Goal: Task Accomplishment & Management: Use online tool/utility

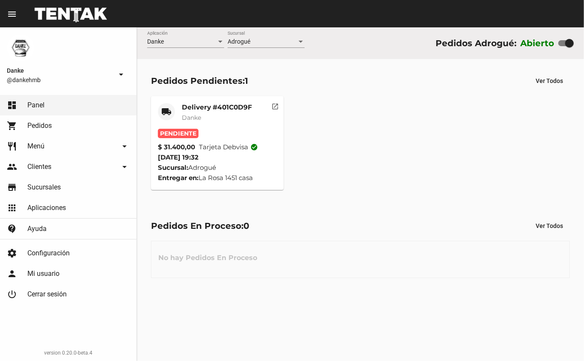
click at [197, 110] on mat-card-title "Delivery #401C0D9F" at bounding box center [217, 107] width 70 height 9
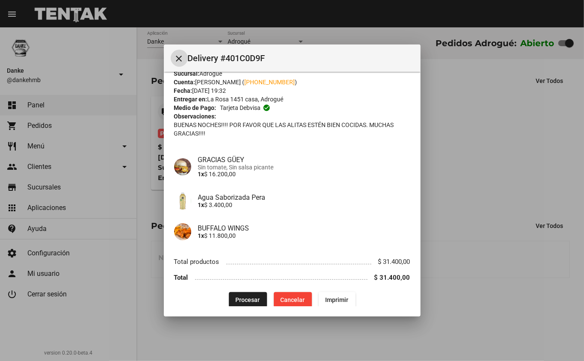
scroll to position [30, 0]
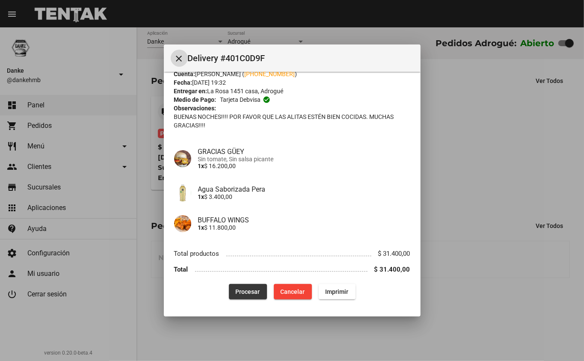
click at [244, 294] on span "Procesar" at bounding box center [248, 291] width 24 height 7
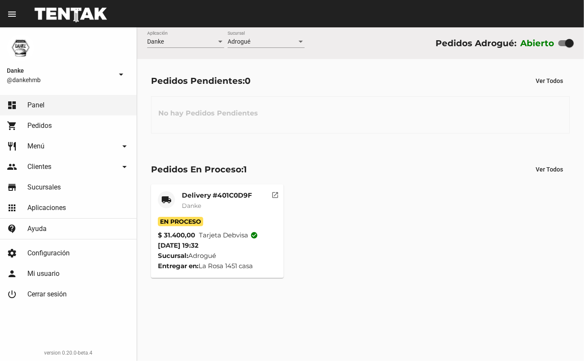
click at [211, 213] on div "Delivery #401C0D9F Danke" at bounding box center [217, 204] width 70 height 26
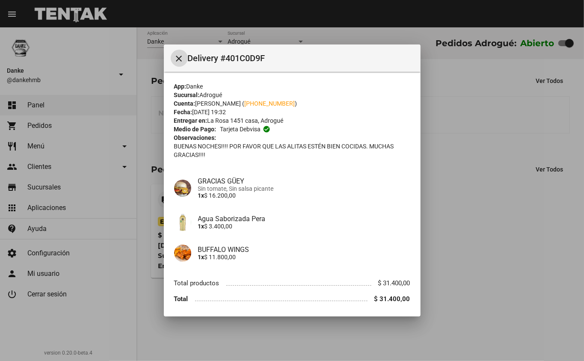
click at [478, 255] on div at bounding box center [292, 180] width 584 height 361
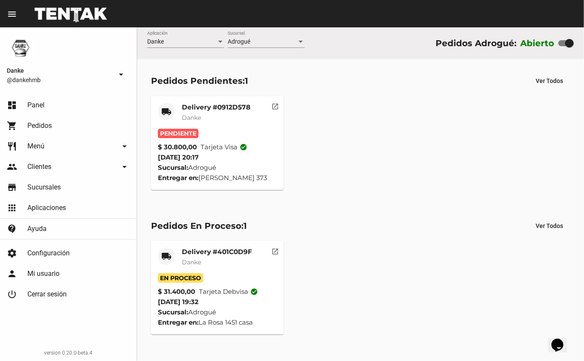
click at [228, 108] on mat-card-title "Delivery #0912D578" at bounding box center [216, 107] width 68 height 9
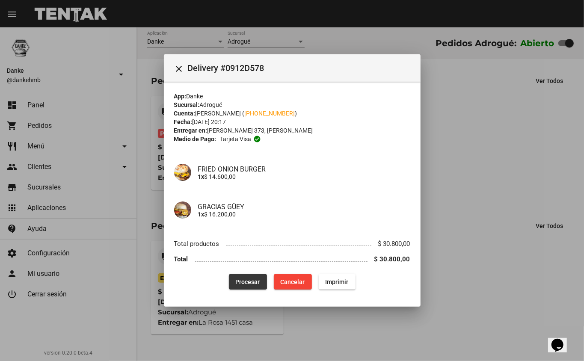
click at [236, 279] on span "Procesar" at bounding box center [248, 282] width 24 height 7
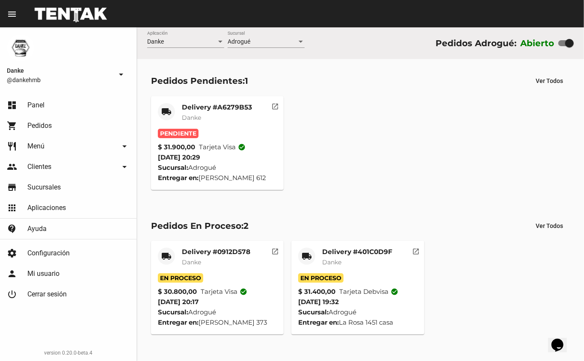
click at [207, 116] on mat-card-subtitle "Danke" at bounding box center [217, 117] width 70 height 9
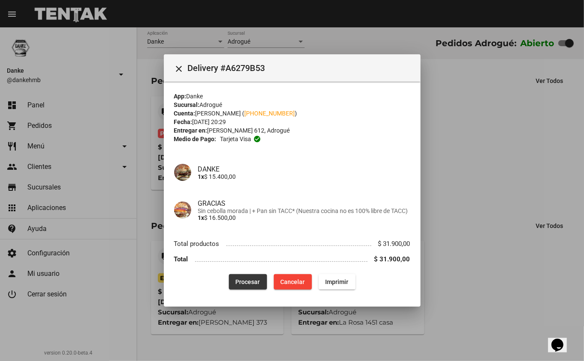
click at [243, 280] on span "Procesar" at bounding box center [248, 282] width 24 height 7
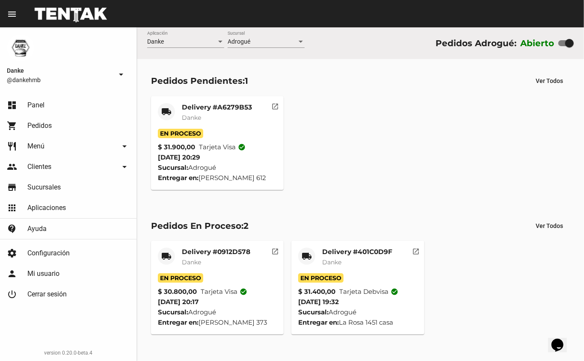
click at [221, 100] on mat-card "local_shipping Delivery #A6279B53 Danke En Proceso $ 31.900,00 Tarjeta visa che…" at bounding box center [217, 143] width 133 height 94
click at [223, 105] on mat-card-title "Delivery #A6279B53" at bounding box center [217, 107] width 70 height 9
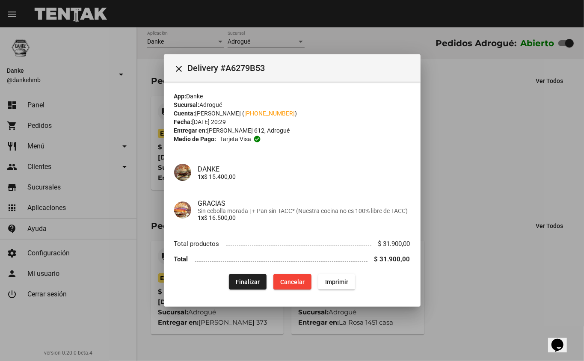
click at [444, 190] on div at bounding box center [292, 180] width 584 height 361
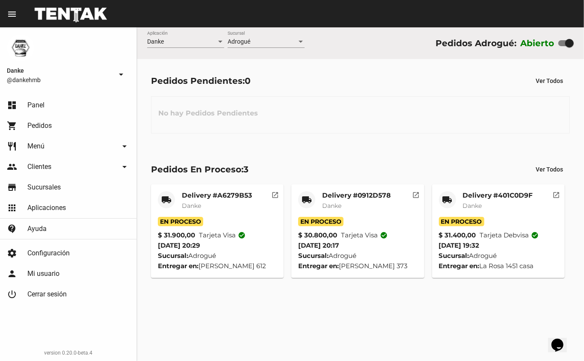
click at [459, 199] on mat-card-header "local_shipping Delivery #401C0D9F Danke" at bounding box center [498, 204] width 119 height 26
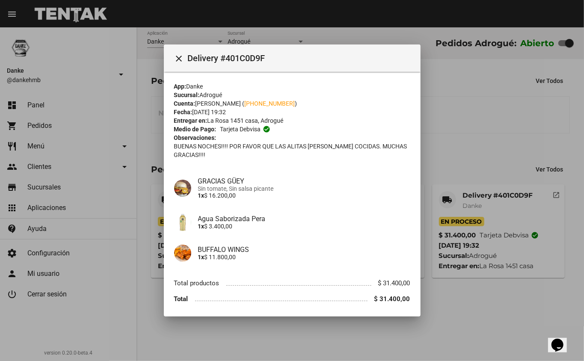
scroll to position [30, 0]
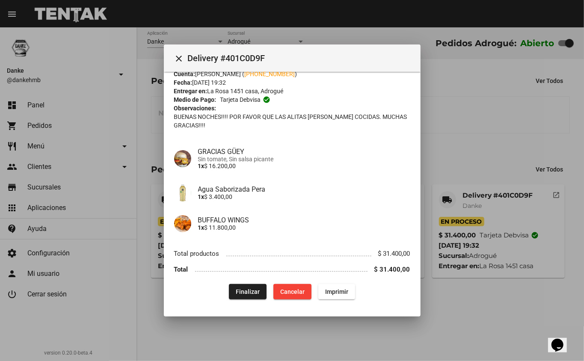
click at [245, 288] on span "Finalizar" at bounding box center [248, 291] width 24 height 7
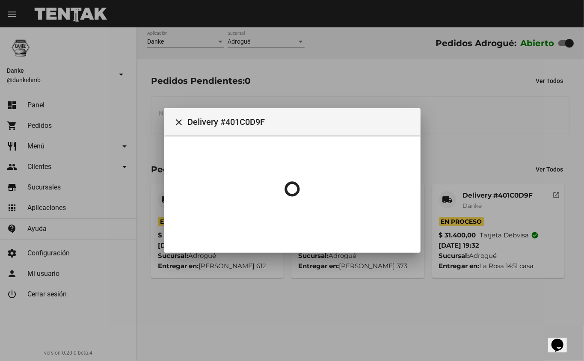
scroll to position [0, 0]
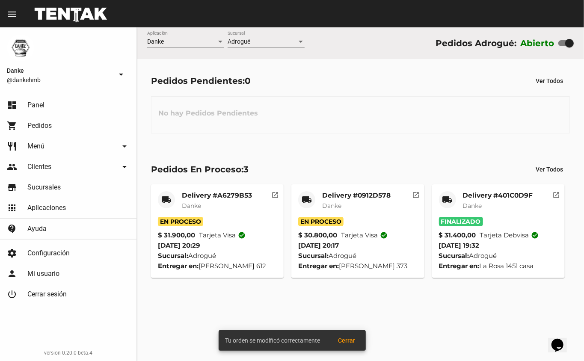
click at [370, 193] on mat-card-title "Delivery #0912D578" at bounding box center [356, 195] width 68 height 9
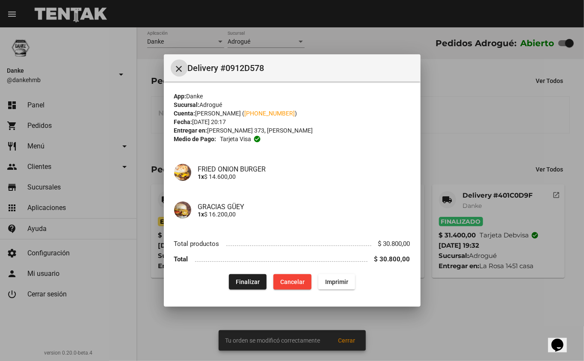
click at [247, 284] on span "Finalizar" at bounding box center [248, 282] width 24 height 7
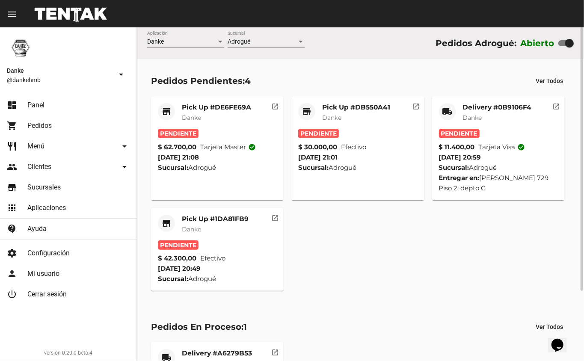
click at [202, 216] on mat-card-title "Pick Up #1DA81FB9" at bounding box center [215, 219] width 67 height 9
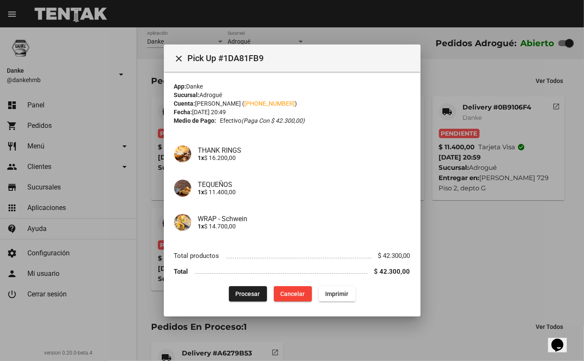
click at [530, 248] on div at bounding box center [292, 180] width 584 height 361
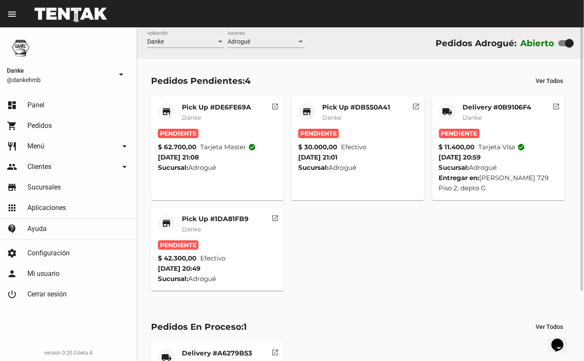
click at [205, 218] on mat-card-title "Pick Up #1DA81FB9" at bounding box center [215, 219] width 67 height 9
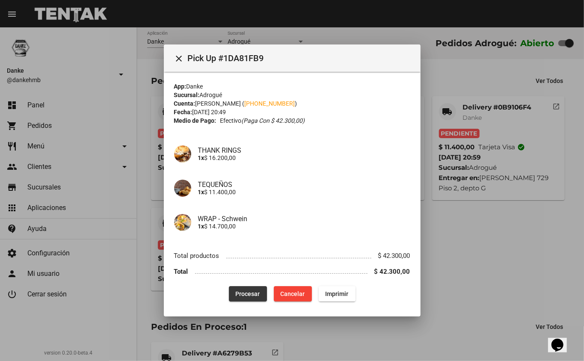
click at [246, 300] on button "Procesar" at bounding box center [248, 293] width 38 height 15
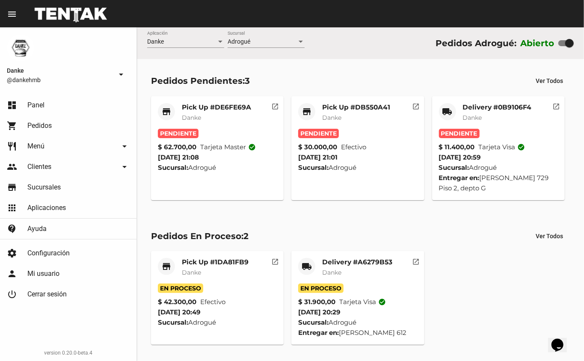
click at [358, 103] on mat-card-title "Pick Up #DB550A41" at bounding box center [356, 107] width 68 height 9
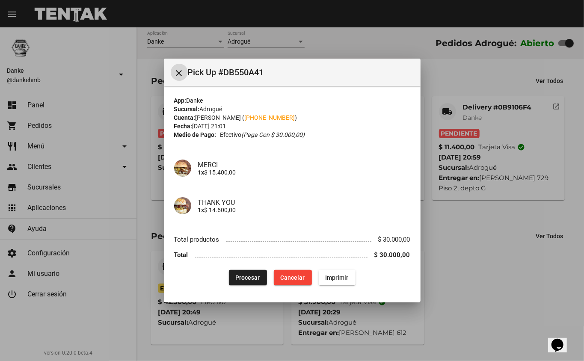
click at [255, 279] on span "Procesar" at bounding box center [248, 277] width 24 height 7
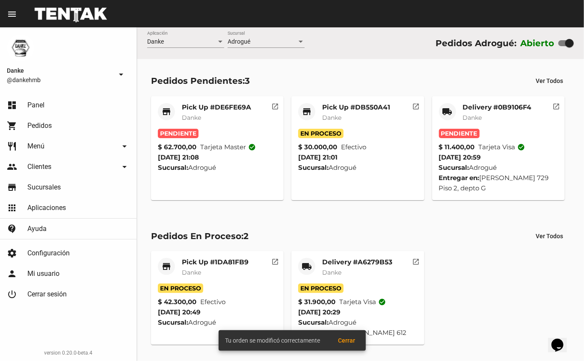
click at [217, 107] on mat-card-title "Pick Up #DE6FE69A" at bounding box center [216, 107] width 69 height 9
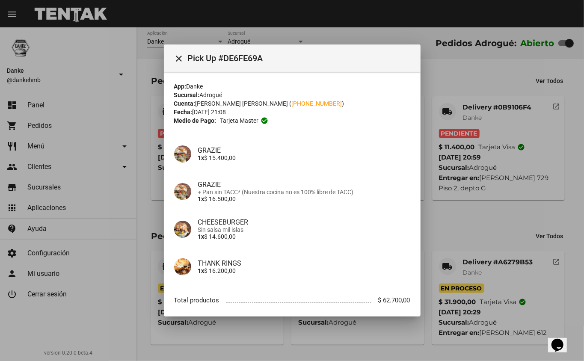
click at [491, 216] on div at bounding box center [292, 180] width 584 height 361
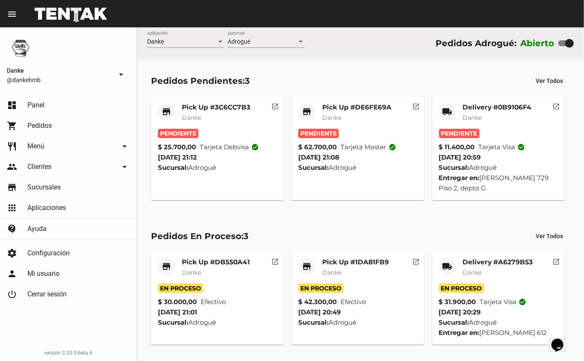
click at [353, 117] on mat-card-subtitle "Danke" at bounding box center [356, 117] width 69 height 9
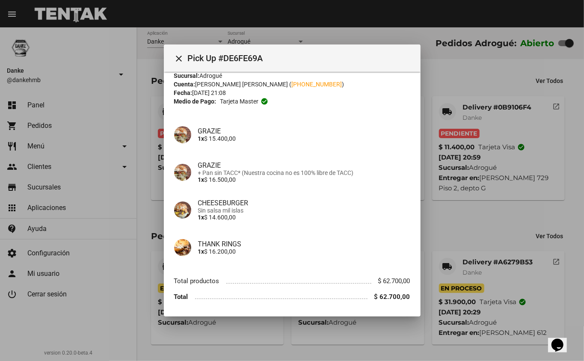
scroll to position [33, 0]
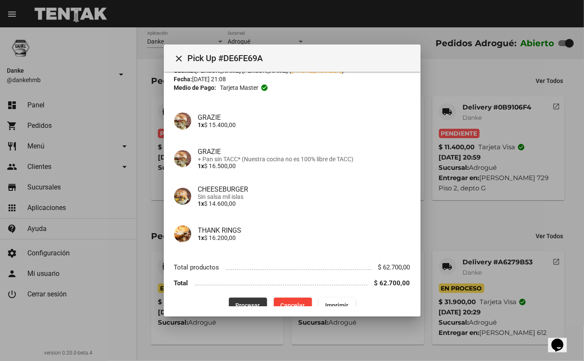
click at [236, 302] on span "Procesar" at bounding box center [248, 305] width 24 height 7
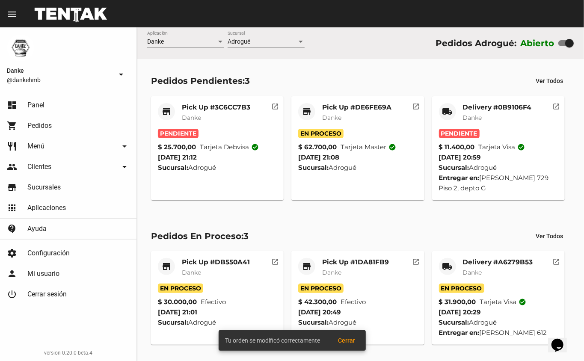
click at [210, 105] on mat-card-title "Pick Up #3C6CC7B3" at bounding box center [216, 107] width 68 height 9
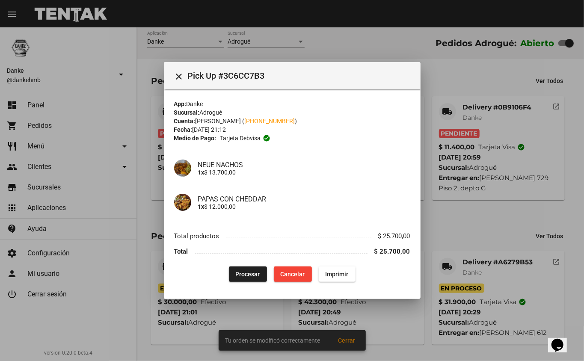
click at [487, 224] on div at bounding box center [292, 180] width 584 height 361
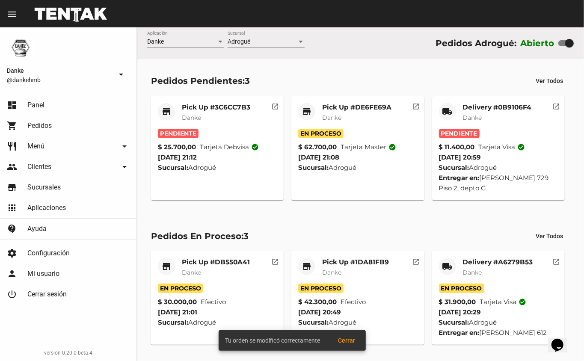
click at [490, 110] on mat-card-title "Delivery #0B9106F4" at bounding box center [497, 107] width 69 height 9
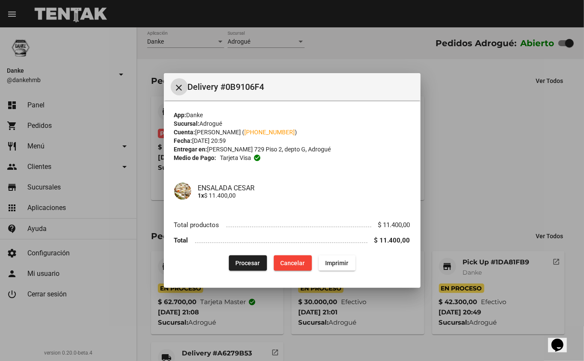
click at [251, 264] on span "Procesar" at bounding box center [248, 263] width 24 height 7
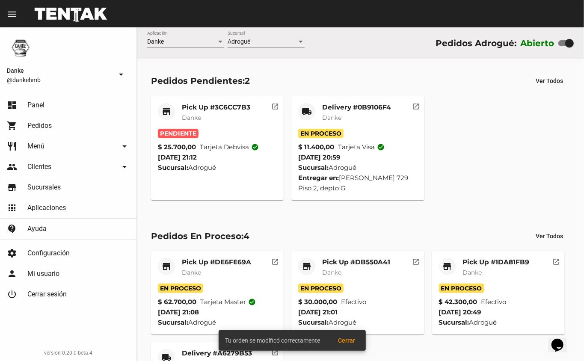
click at [224, 103] on mat-card-title "Pick Up #3C6CC7B3" at bounding box center [216, 107] width 68 height 9
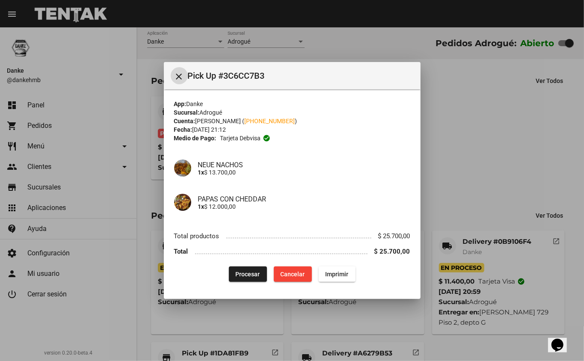
click at [524, 137] on div at bounding box center [292, 180] width 584 height 361
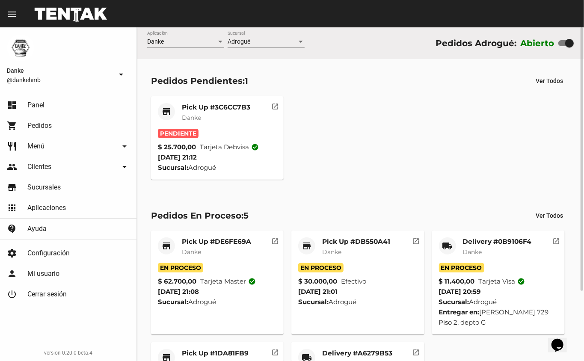
click at [226, 116] on mat-card-subtitle "Danke" at bounding box center [216, 117] width 68 height 9
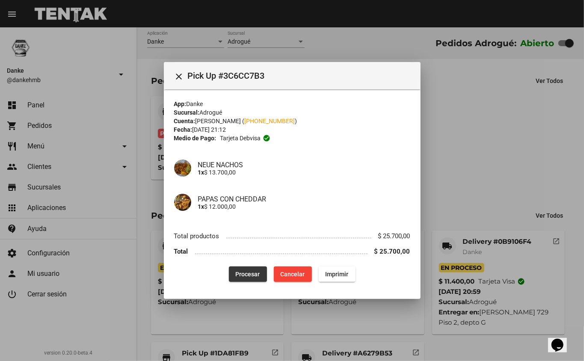
click at [255, 272] on span "Procesar" at bounding box center [248, 274] width 24 height 7
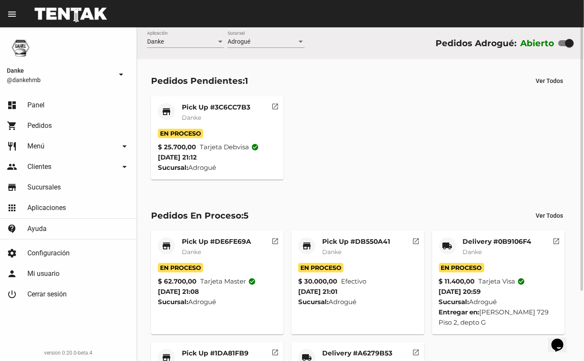
click at [353, 358] on div "Delivery #A6279B53 Danke" at bounding box center [357, 362] width 70 height 26
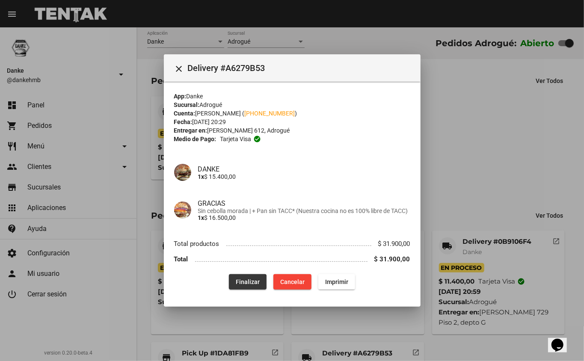
click at [247, 283] on span "Finalizar" at bounding box center [248, 282] width 24 height 7
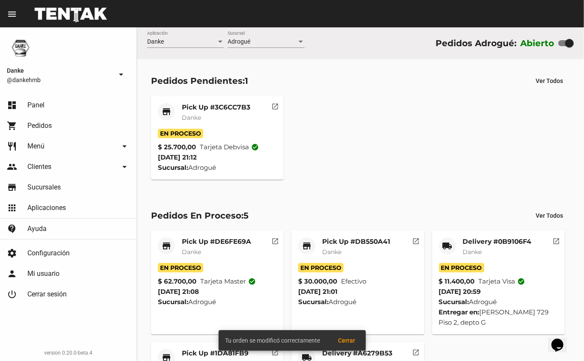
click at [223, 353] on div "Tu orden se modificó correctamente Cerrar" at bounding box center [292, 340] width 168 height 41
click at [201, 351] on mat-card-title "Pick Up #1DA81FB9" at bounding box center [215, 353] width 67 height 9
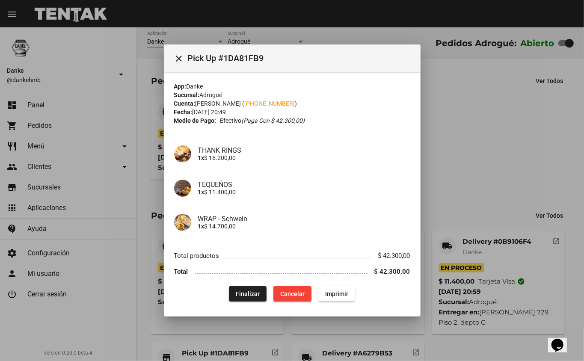
click at [495, 182] on div at bounding box center [292, 180] width 584 height 361
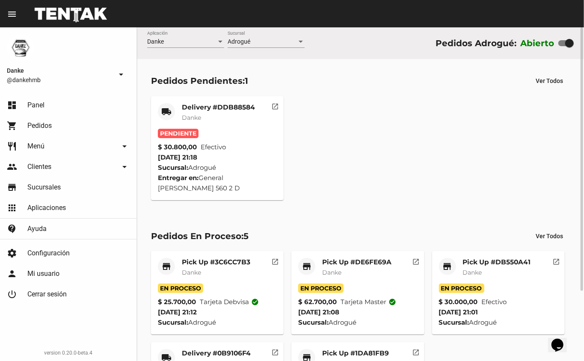
click at [229, 106] on mat-card-title "Delivery #DDB88584" at bounding box center [218, 107] width 73 height 9
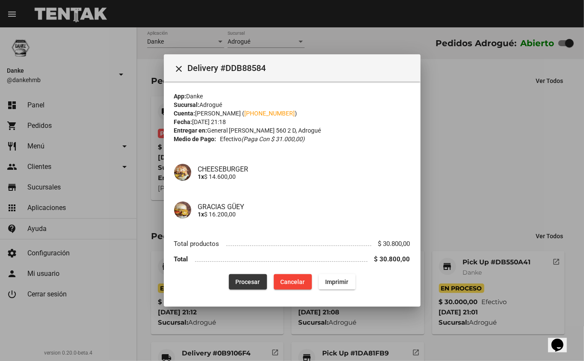
click at [246, 279] on span "Procesar" at bounding box center [248, 282] width 24 height 7
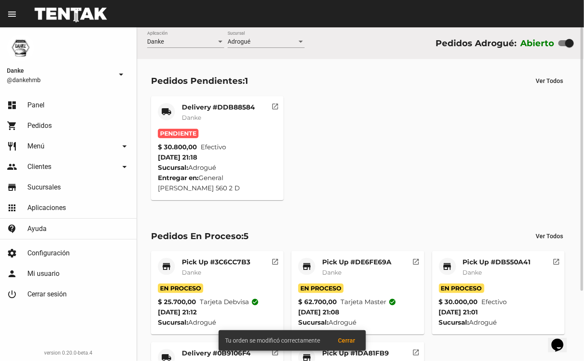
click at [229, 108] on mat-card-title "Delivery #DDB88584" at bounding box center [218, 107] width 73 height 9
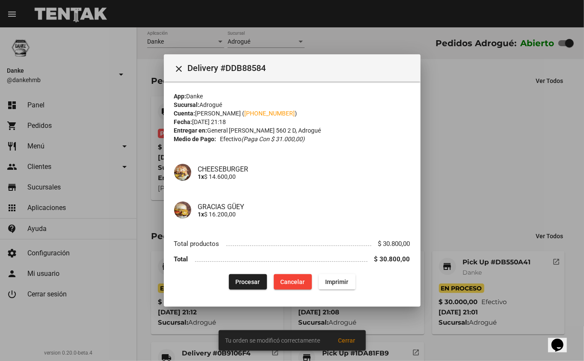
click at [479, 132] on div at bounding box center [292, 180] width 584 height 361
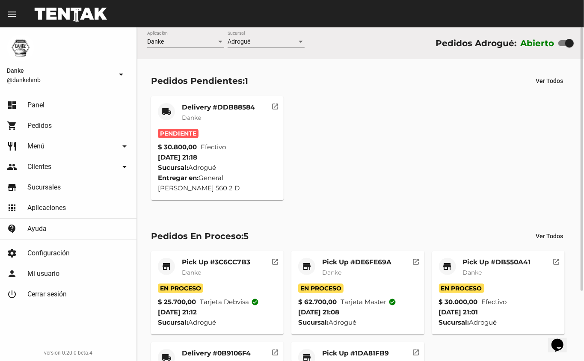
click at [242, 118] on mat-card-subtitle "Danke" at bounding box center [218, 117] width 73 height 9
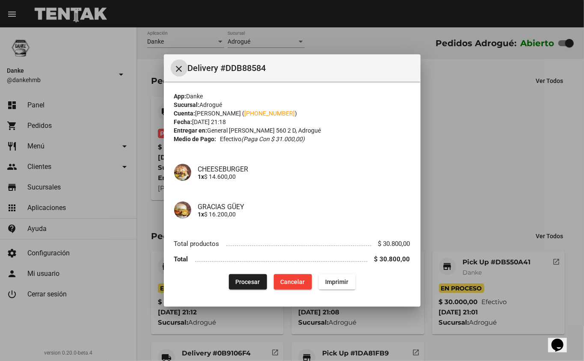
click at [246, 281] on span "Procesar" at bounding box center [248, 282] width 24 height 7
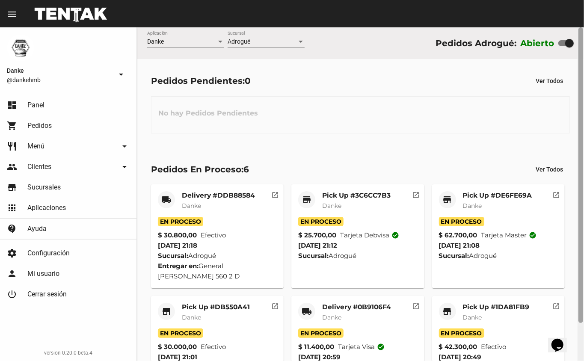
scroll to position [43, 0]
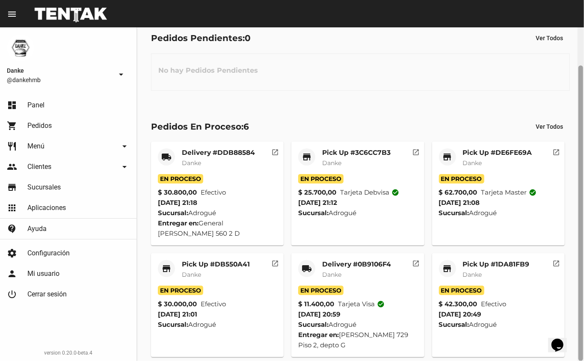
drag, startPoint x: 581, startPoint y: 157, endPoint x: 584, endPoint y: 212, distance: 54.8
click at [584, 212] on div at bounding box center [581, 194] width 6 height 334
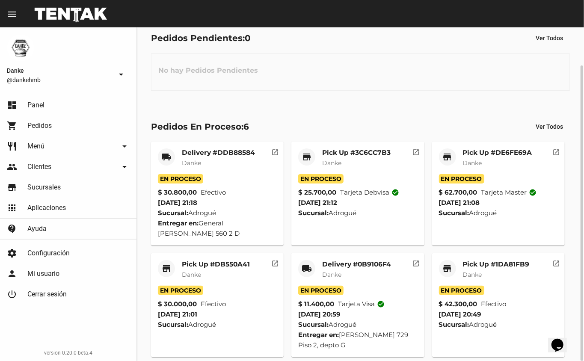
drag, startPoint x: 584, startPoint y: 228, endPoint x: 573, endPoint y: 250, distance: 25.3
click at [579, 247] on div at bounding box center [581, 194] width 6 height 334
click at [483, 270] on mat-card-subtitle "Danke" at bounding box center [496, 274] width 67 height 9
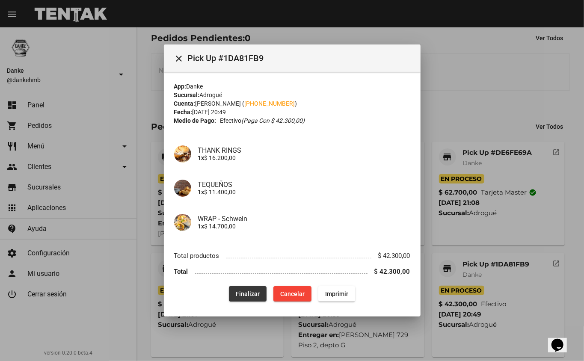
click at [254, 295] on span "Finalizar" at bounding box center [248, 294] width 24 height 7
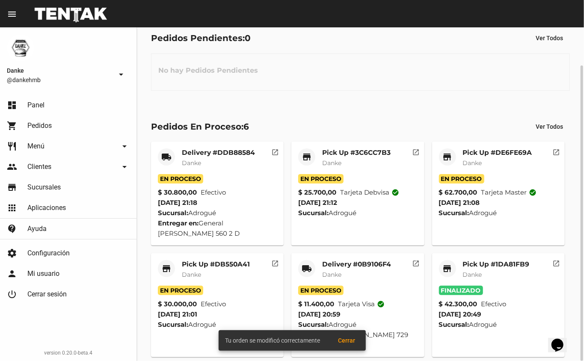
click at [358, 253] on mat-card "local_shipping Delivery #0B9106F4 Danke En Proceso $ 11.400,00 Tarjeta visa che…" at bounding box center [357, 305] width 133 height 104
click at [351, 270] on mat-card-subtitle "Danke" at bounding box center [356, 274] width 69 height 9
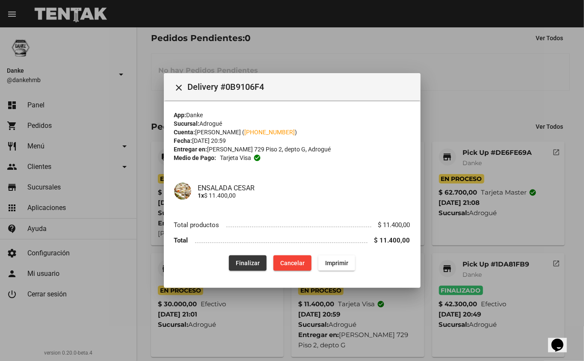
click at [257, 263] on span "Finalizar" at bounding box center [248, 263] width 24 height 7
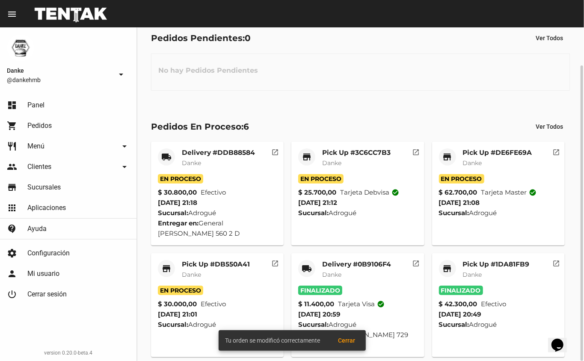
click at [221, 260] on mat-card-title "Pick Up #DB550A41" at bounding box center [216, 264] width 68 height 9
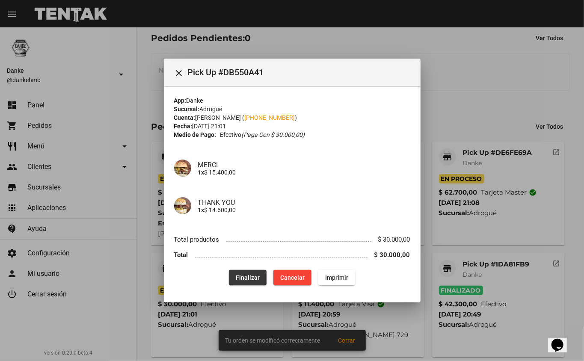
click at [246, 275] on span "Finalizar" at bounding box center [248, 277] width 24 height 7
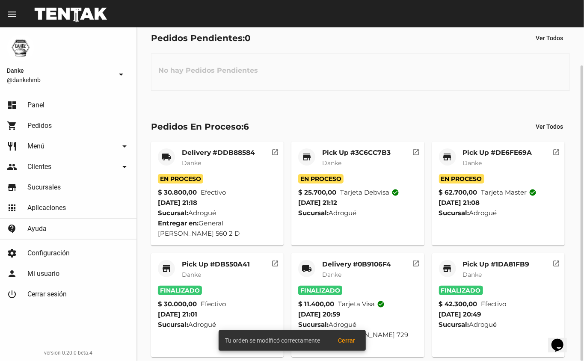
click at [477, 152] on mat-card-title "Pick Up #DE6FE69A" at bounding box center [497, 152] width 69 height 9
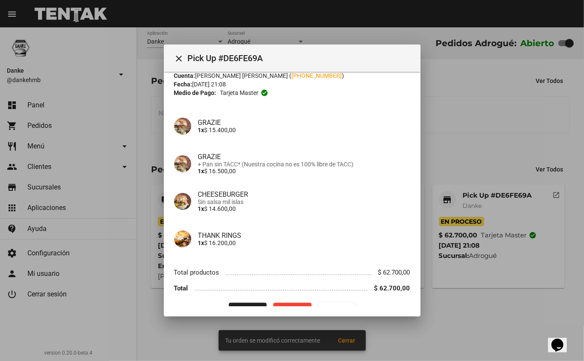
scroll to position [47, 0]
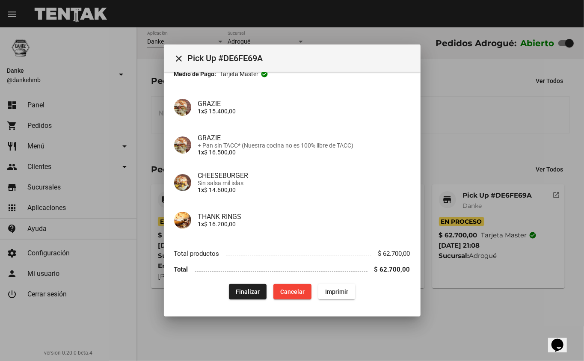
click at [245, 293] on span "Finalizar" at bounding box center [248, 291] width 24 height 7
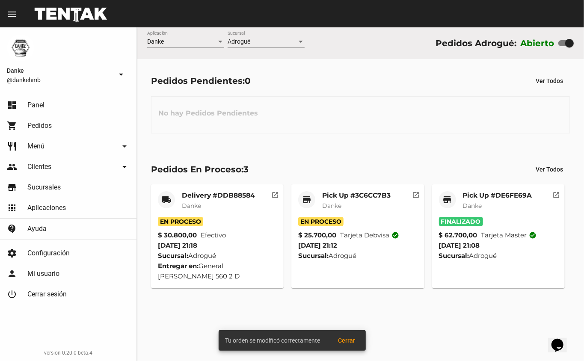
click at [346, 193] on mat-card-title "Pick Up #3C6CC7B3" at bounding box center [356, 195] width 68 height 9
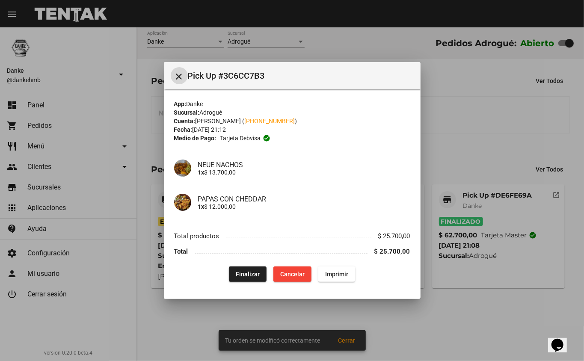
click at [475, 141] on div at bounding box center [292, 180] width 584 height 361
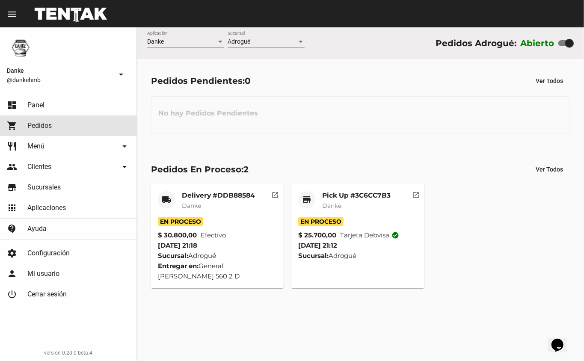
click at [43, 134] on link "shopping_cart Pedidos" at bounding box center [68, 126] width 136 height 21
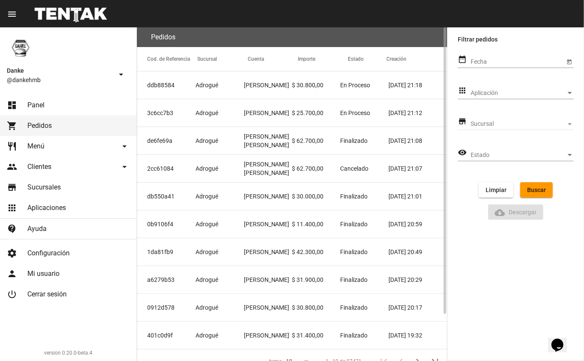
click at [240, 141] on mat-cell "Adrogué" at bounding box center [220, 140] width 48 height 27
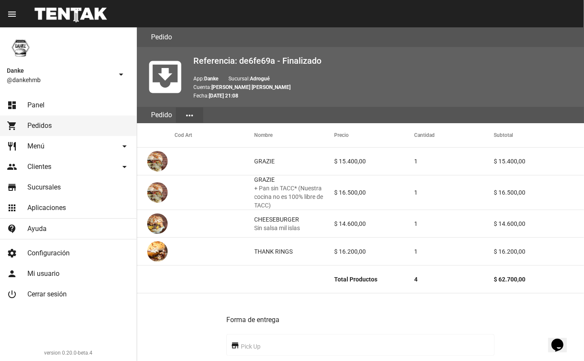
scroll to position [334, 0]
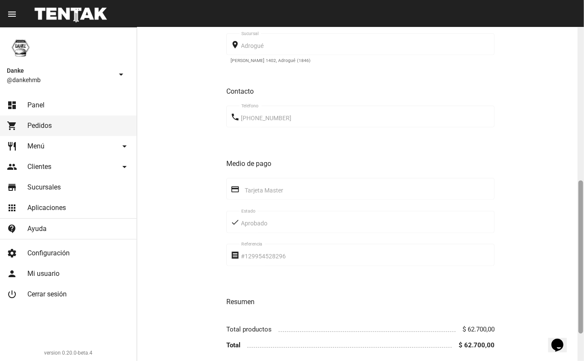
drag, startPoint x: 584, startPoint y: 96, endPoint x: 582, endPoint y: 148, distance: 51.4
click at [582, 148] on div at bounding box center [581, 194] width 6 height 334
click at [35, 107] on span "Panel" at bounding box center [35, 105] width 17 height 9
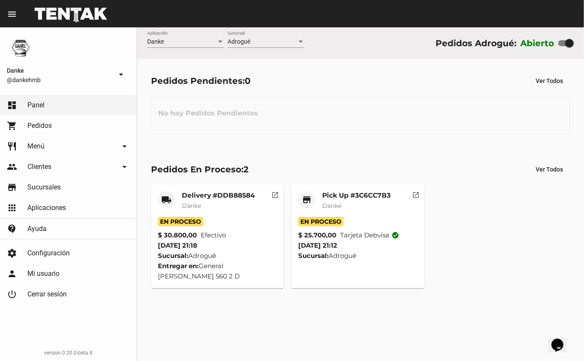
click at [347, 197] on mat-card-title "Pick Up #3C6CC7B3" at bounding box center [356, 195] width 68 height 9
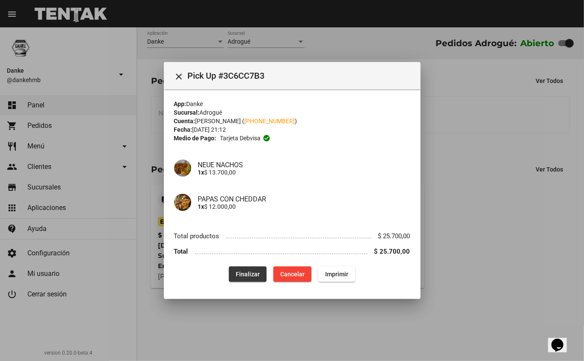
click at [256, 273] on span "Finalizar" at bounding box center [248, 274] width 24 height 7
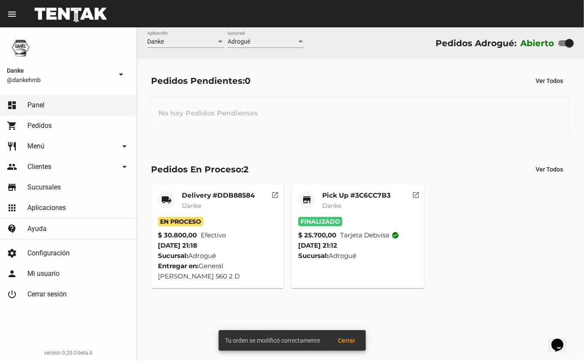
click at [226, 197] on mat-card-title "Delivery #DDB88584" at bounding box center [218, 195] width 73 height 9
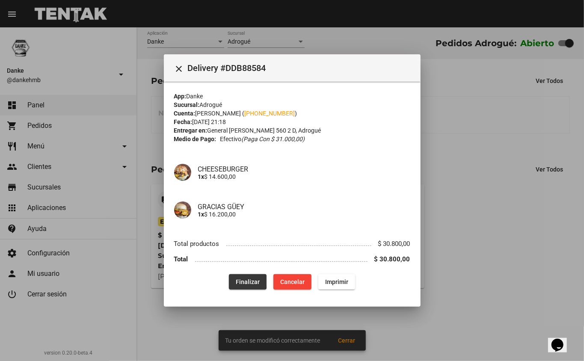
click at [244, 282] on span "Finalizar" at bounding box center [248, 282] width 24 height 7
